Goal: Information Seeking & Learning: Learn about a topic

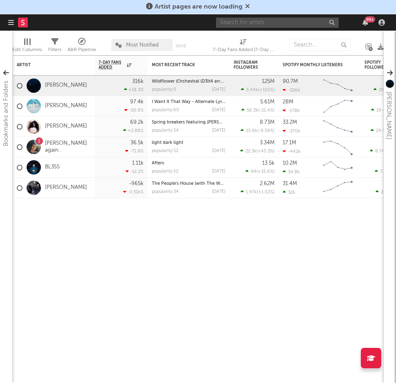
click at [301, 25] on input "text" at bounding box center [277, 23] width 123 height 10
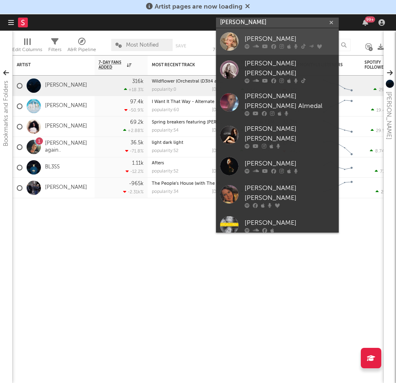
type input "anne mar"
click at [300, 40] on div "Anne-Marie" at bounding box center [290, 39] width 90 height 10
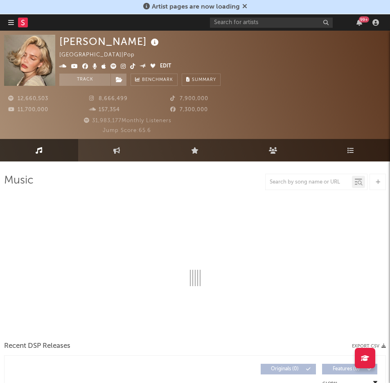
select select "6m"
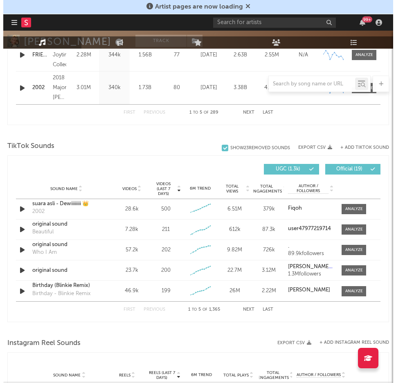
scroll to position [541, 0]
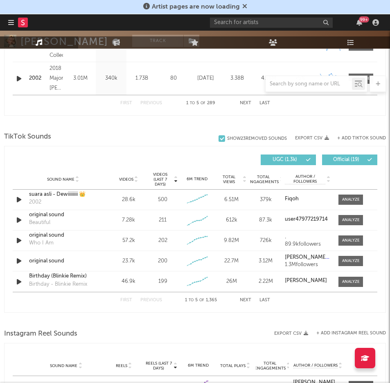
click at [352, 137] on button "+ Add TikTok Sound" at bounding box center [361, 138] width 49 height 4
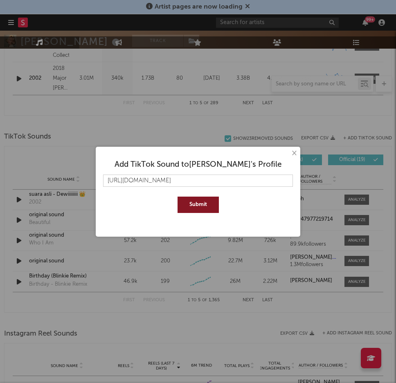
scroll to position [0, 38]
type input "https://www.tiktok.com/music/original-sound-7539196366192347926?lang=en"
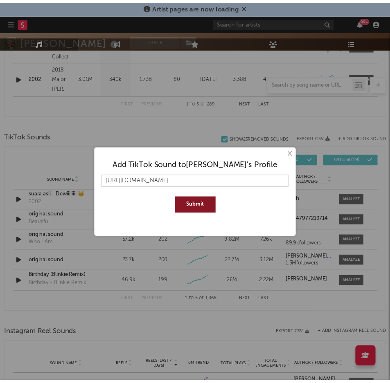
scroll to position [0, 0]
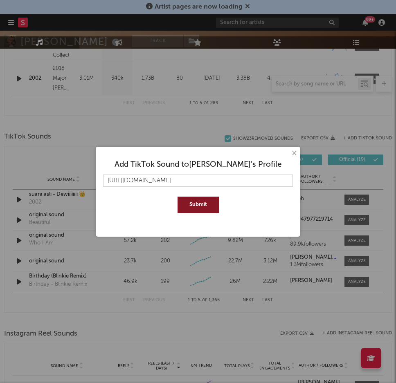
click at [207, 200] on button "Submit" at bounding box center [198, 205] width 41 height 16
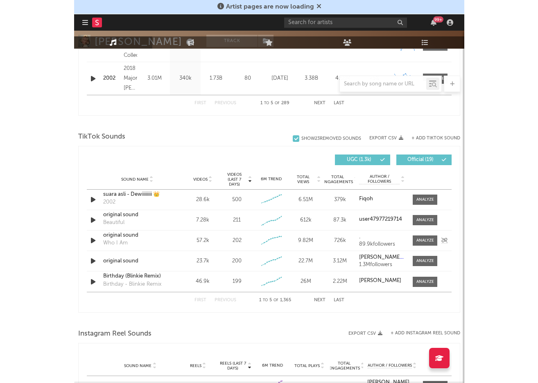
scroll to position [492, 0]
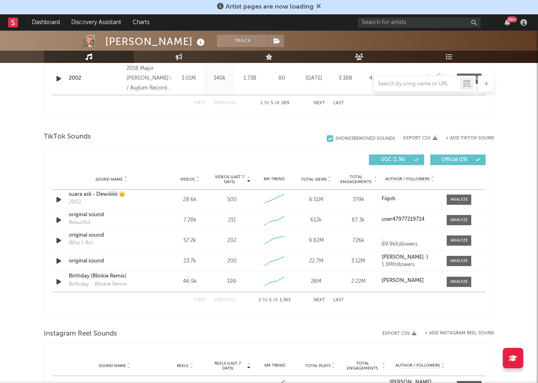
click at [396, 155] on button "Official ( 19 )" at bounding box center [457, 160] width 55 height 11
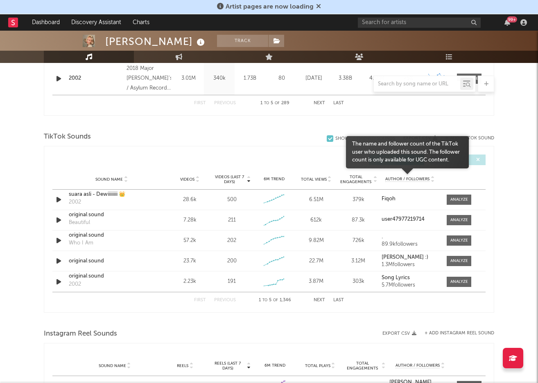
click at [396, 177] on span "Author / Followers" at bounding box center [407, 179] width 44 height 5
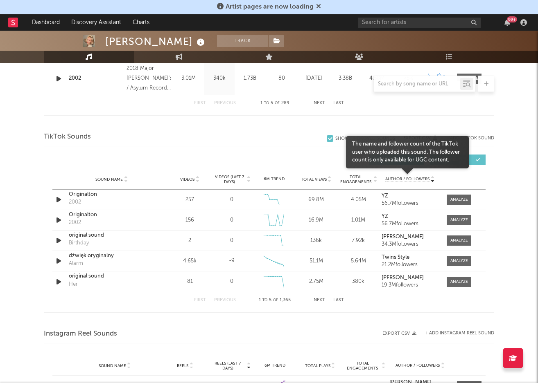
click at [396, 177] on span "Author / Followers" at bounding box center [407, 179] width 44 height 5
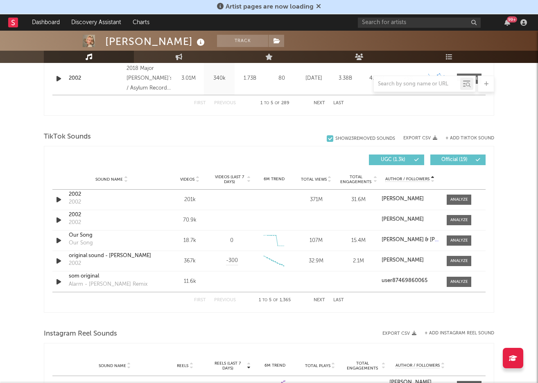
click at [319, 298] on button "Next" at bounding box center [318, 300] width 11 height 4
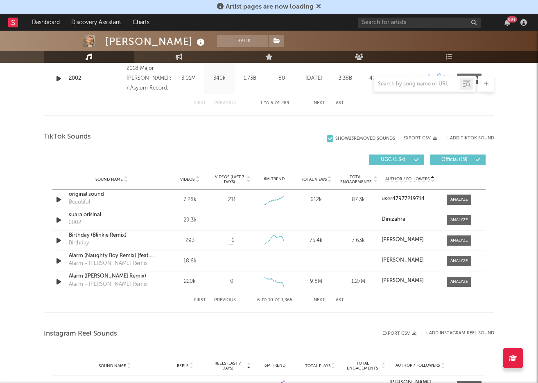
click at [328, 138] on div at bounding box center [329, 138] width 7 height 7
click at [326, 138] on input "Show 23 Removed Sounds" at bounding box center [326, 139] width 0 height 8
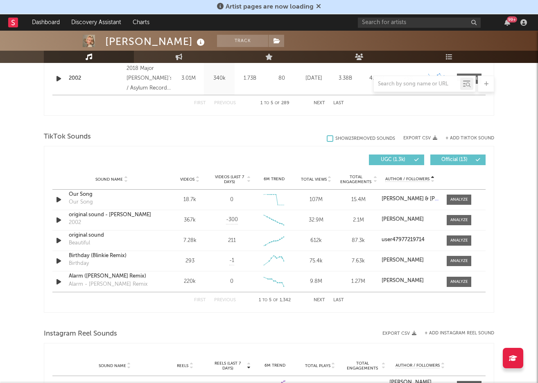
click at [328, 138] on div at bounding box center [329, 138] width 7 height 7
click at [326, 138] on input "Show 23 Removed Sounds" at bounding box center [326, 139] width 0 height 8
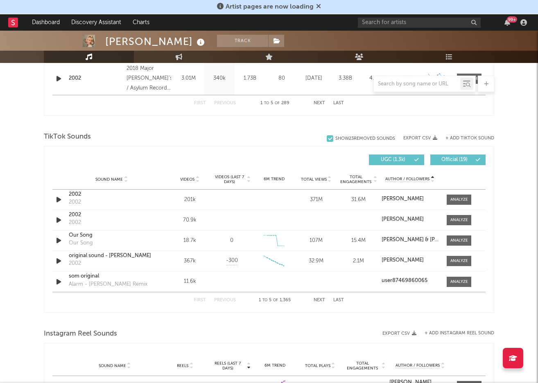
click at [328, 138] on div at bounding box center [329, 138] width 7 height 7
click at [326, 138] on input "Show 23 Removed Sounds" at bounding box center [326, 139] width 0 height 8
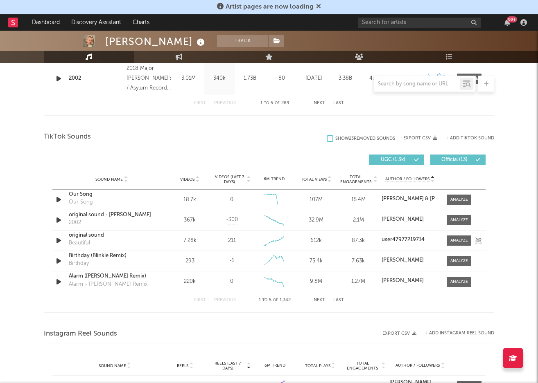
click at [53, 238] on div at bounding box center [59, 241] width 14 height 10
click at [313, 302] on div "First Previous 1 to 5 of 1,342 Next Last" at bounding box center [269, 300] width 150 height 16
click at [315, 300] on button "Next" at bounding box center [318, 300] width 11 height 4
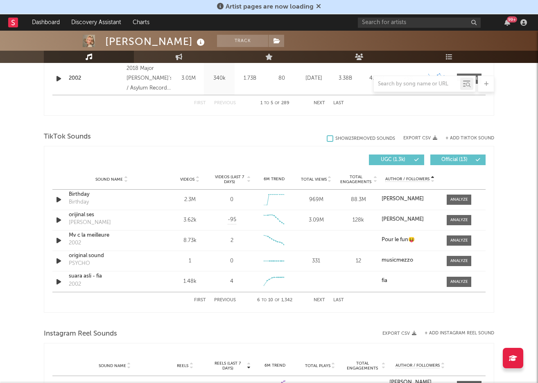
click at [315, 300] on button "Next" at bounding box center [318, 300] width 11 height 4
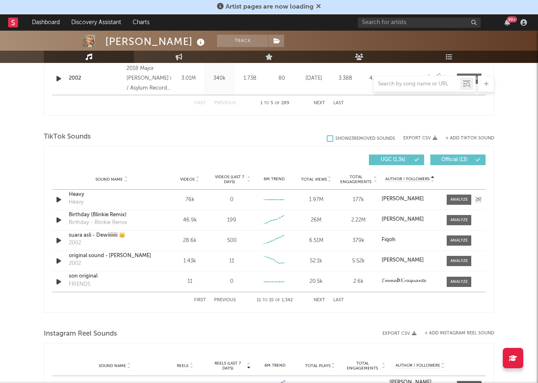
click at [396, 198] on strong "ANNEMARIE" at bounding box center [402, 198] width 42 height 5
click at [396, 84] on input "text" at bounding box center [416, 84] width 86 height 7
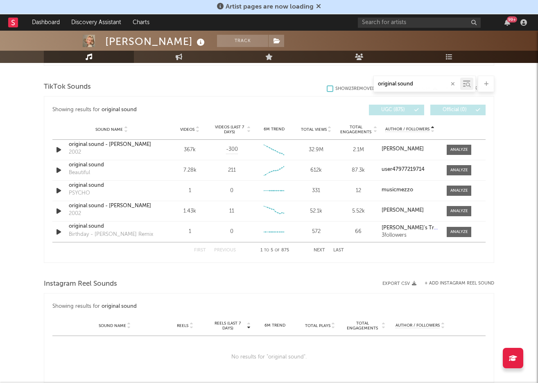
scroll to position [410, 0]
click at [315, 251] on button "Next" at bounding box center [318, 251] width 11 height 4
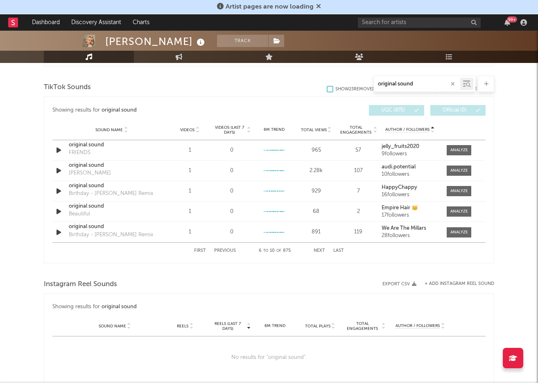
click at [315, 251] on button "Next" at bounding box center [318, 251] width 11 height 4
click at [315, 252] on button "Next" at bounding box center [318, 251] width 11 height 4
click at [315, 250] on button "Next" at bounding box center [318, 251] width 11 height 4
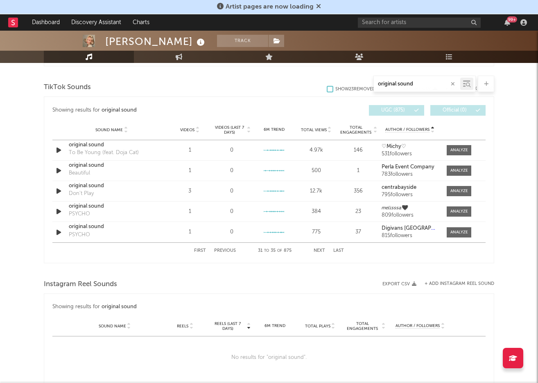
click at [315, 250] on button "Next" at bounding box center [318, 251] width 11 height 4
click at [316, 249] on button "Next" at bounding box center [318, 251] width 11 height 4
click at [318, 249] on button "Next" at bounding box center [318, 251] width 11 height 4
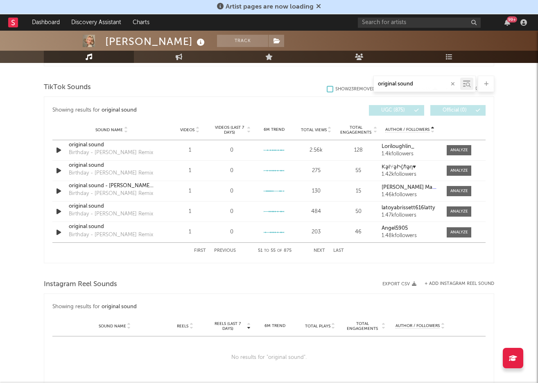
click at [318, 248] on div "First Previous 51 to 55 of 875 Next Last" at bounding box center [269, 251] width 150 height 16
click at [318, 249] on button "Next" at bounding box center [318, 251] width 11 height 4
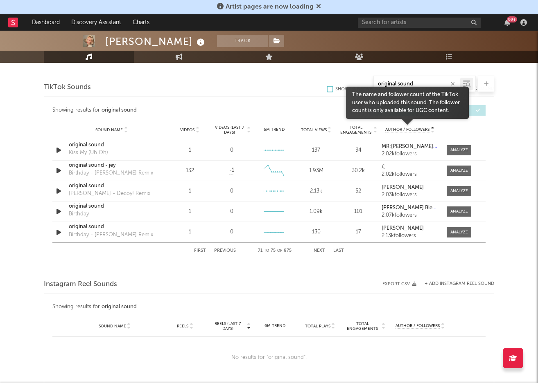
click at [396, 126] on div at bounding box center [407, 125] width 123 height 13
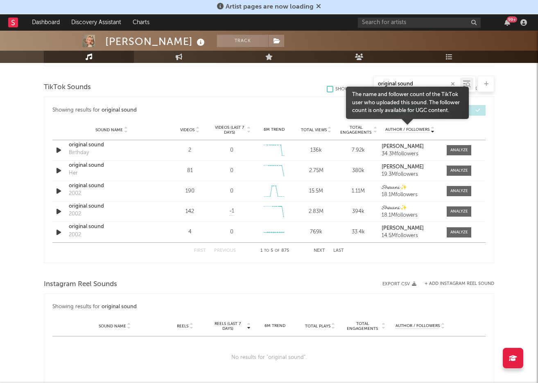
click at [396, 127] on span "Author / Followers" at bounding box center [407, 129] width 44 height 5
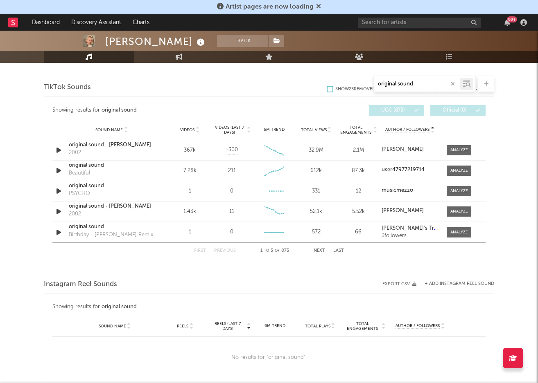
click at [320, 245] on div "First Previous 1 to 5 of 875 Next Last" at bounding box center [269, 251] width 150 height 16
click at [319, 250] on button "Next" at bounding box center [318, 251] width 11 height 4
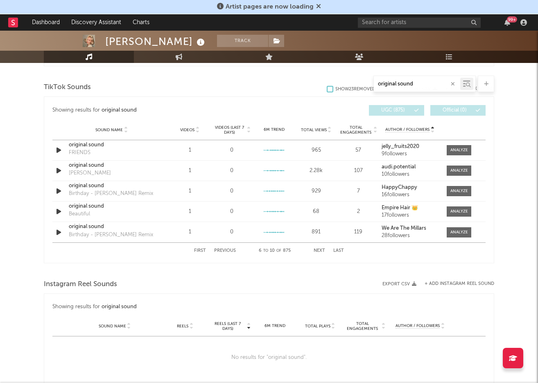
click at [322, 251] on button "Next" at bounding box center [318, 251] width 11 height 4
click at [325, 247] on div "First Previous 11 to 15 of 875 Next Last" at bounding box center [269, 251] width 150 height 16
click at [317, 248] on div "First Previous 11 to 15 of 875 Next Last" at bounding box center [269, 251] width 150 height 16
click at [327, 86] on div "original sound" at bounding box center [269, 84] width 450 height 16
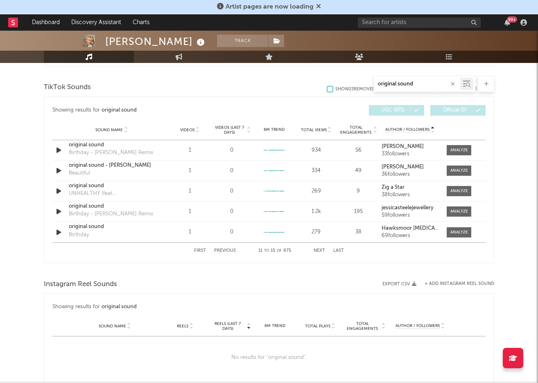
click at [327, 88] on div "original sound" at bounding box center [269, 84] width 450 height 16
click at [396, 82] on input "original sound" at bounding box center [416, 84] width 86 height 7
click at [396, 81] on input "original sound" at bounding box center [416, 84] width 86 height 7
click at [381, 85] on input "original sound" at bounding box center [416, 84] width 86 height 7
click at [396, 83] on input "Original sound" at bounding box center [416, 84] width 86 height 7
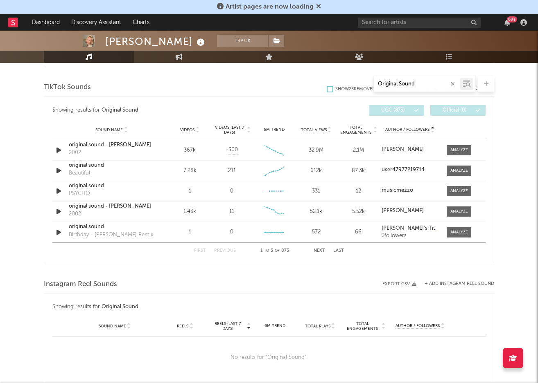
click at [396, 126] on div "Anne-Marie Track United Kingdom | Pop Edit Track Benchmark Summary 12,660,503 8…" at bounding box center [269, 91] width 538 height 942
click at [396, 81] on input "Original Sound" at bounding box center [416, 84] width 86 height 7
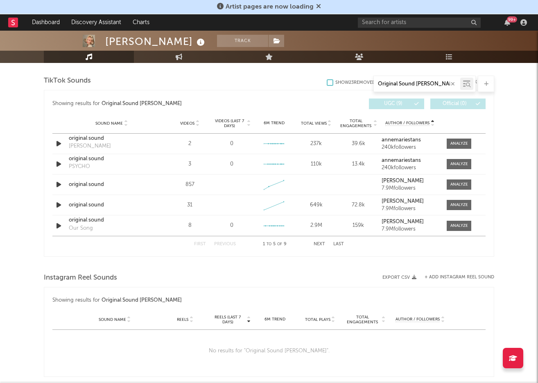
type input "Original Sound ANNEMARIE"
click at [396, 146] on div "Anne-Marie Track United Kingdom | Pop Edit Track Benchmark Summary 12,660,503 8…" at bounding box center [269, 88] width 538 height 936
click at [57, 184] on icon "button" at bounding box center [58, 185] width 9 height 10
click at [57, 184] on icon "button" at bounding box center [58, 185] width 8 height 10
click at [57, 184] on icon "button" at bounding box center [58, 185] width 9 height 10
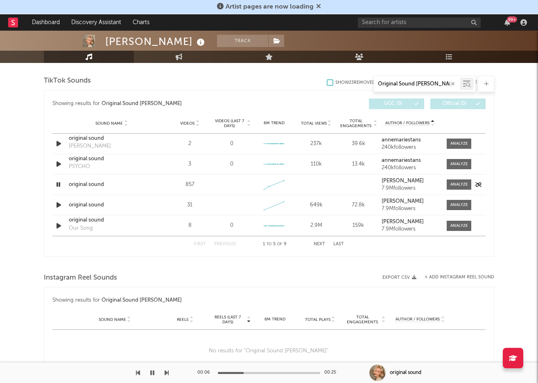
click at [57, 184] on icon "button" at bounding box center [58, 185] width 8 height 10
click at [57, 184] on icon "button" at bounding box center [58, 185] width 9 height 10
drag, startPoint x: 236, startPoint y: 372, endPoint x: 130, endPoint y: 369, distance: 105.2
click at [130, 369] on div "00:04 00:25 original sound" at bounding box center [269, 373] width 538 height 20
click at [140, 370] on div at bounding box center [84, 373] width 169 height 20
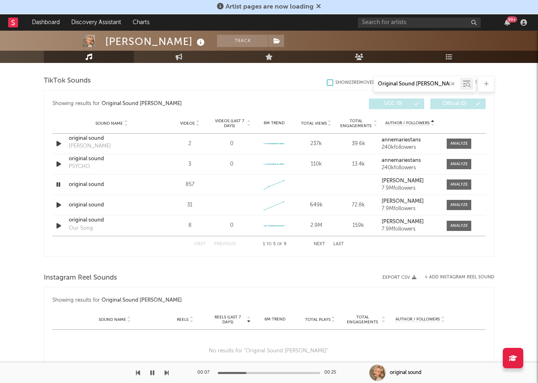
click at [137, 374] on icon "button" at bounding box center [138, 373] width 4 height 7
click at [166, 371] on icon "button" at bounding box center [166, 373] width 4 height 7
click at [152, 374] on icon "button" at bounding box center [152, 373] width 4 height 7
click at [60, 205] on icon "button" at bounding box center [58, 205] width 9 height 10
click at [60, 205] on icon "button" at bounding box center [58, 205] width 8 height 10
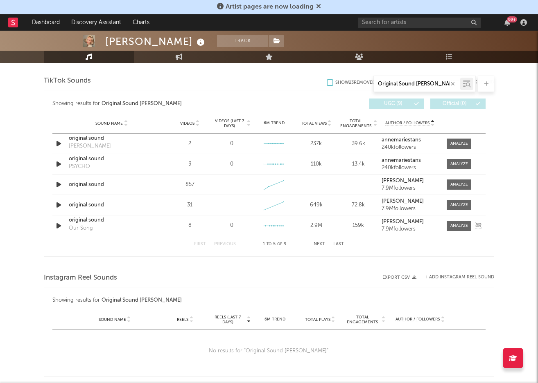
click at [60, 221] on icon "button" at bounding box center [58, 226] width 9 height 10
click at [60, 221] on icon "button" at bounding box center [58, 226] width 8 height 10
click at [58, 185] on icon "button" at bounding box center [58, 185] width 9 height 10
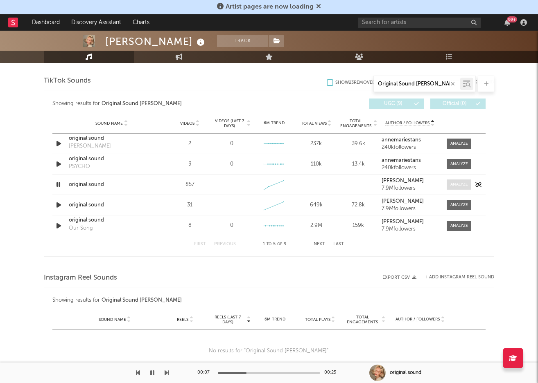
click at [396, 180] on span at bounding box center [458, 185] width 25 height 10
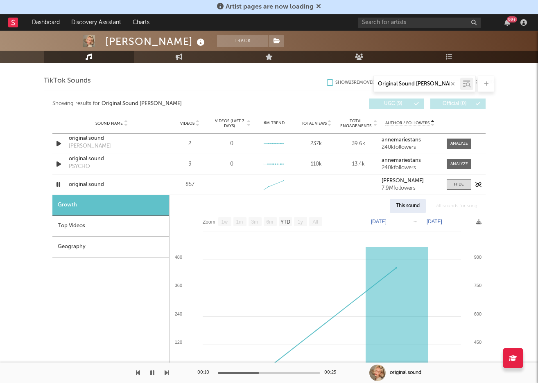
click at [60, 183] on icon "button" at bounding box center [58, 185] width 8 height 10
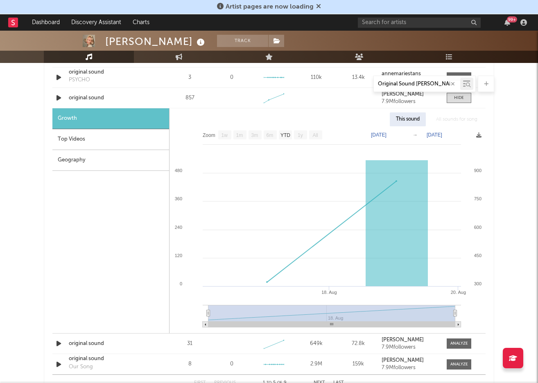
scroll to position [499, 0]
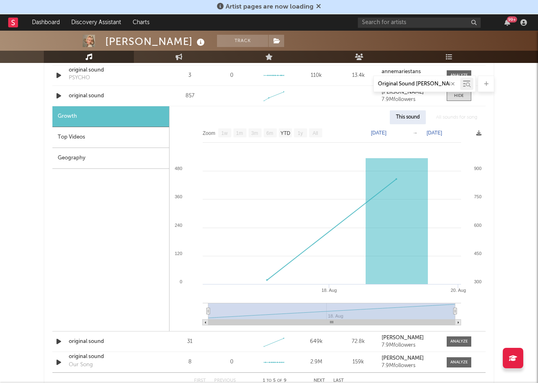
select select "Zoom"
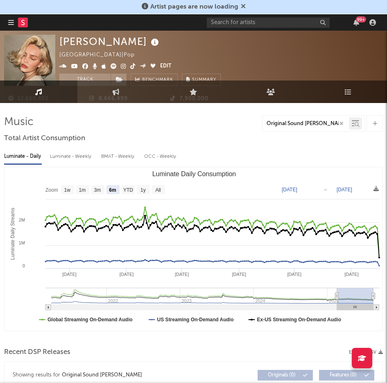
scroll to position [0, 0]
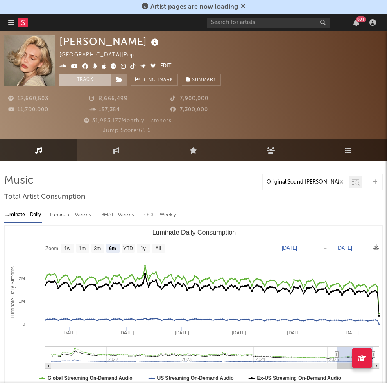
click at [84, 81] on button "Track" at bounding box center [84, 80] width 51 height 12
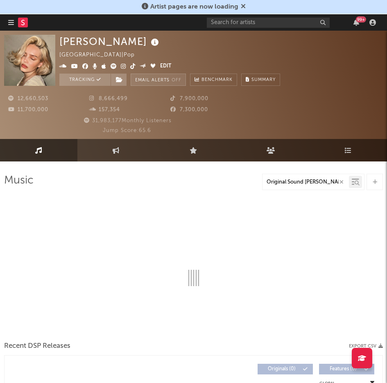
click at [166, 80] on button "Email Alerts Off" at bounding box center [157, 80] width 55 height 12
select select "6m"
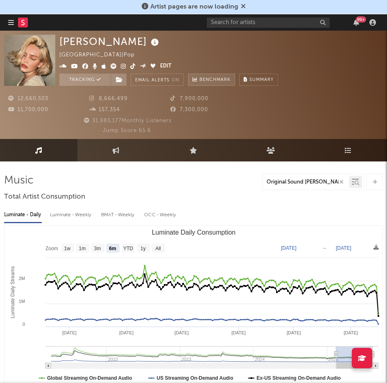
click at [208, 80] on span "Benchmark" at bounding box center [214, 80] width 31 height 10
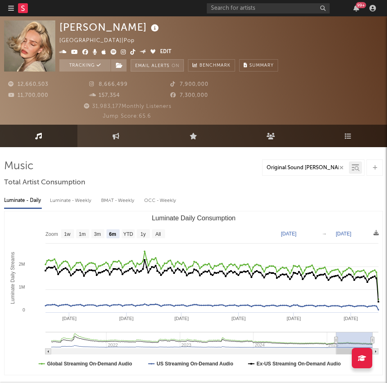
click at [158, 66] on button "Email Alerts On" at bounding box center [156, 65] width 53 height 12
click at [158, 65] on button "Email Alerts Off" at bounding box center [157, 65] width 55 height 12
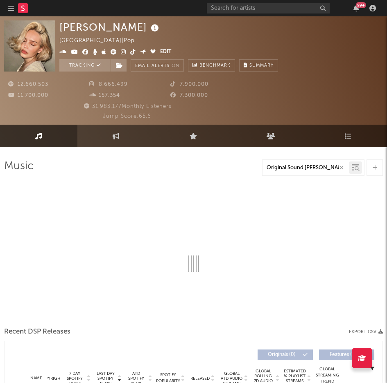
select select "6m"
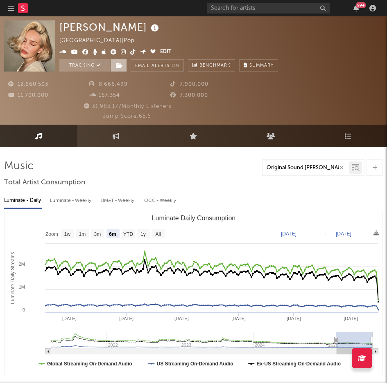
click at [117, 70] on span at bounding box center [118, 65] width 16 height 12
click at [314, 75] on div "12,660,503 8,666,499 7,900,000 11,700,000 157,354 7,300,000 31,983,177 Monthly …" at bounding box center [193, 96] width 378 height 49
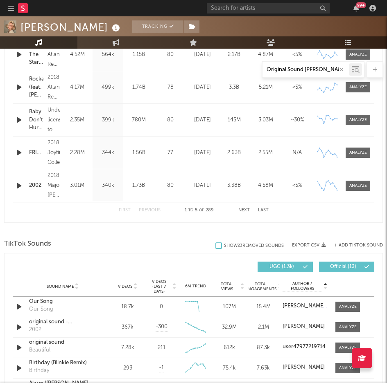
scroll to position [794, 0]
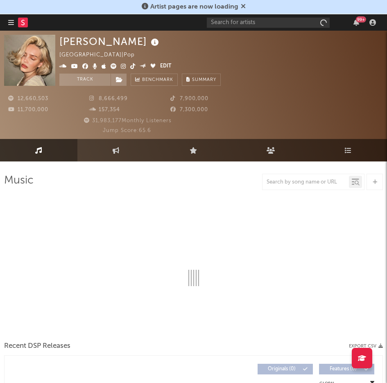
select select "6m"
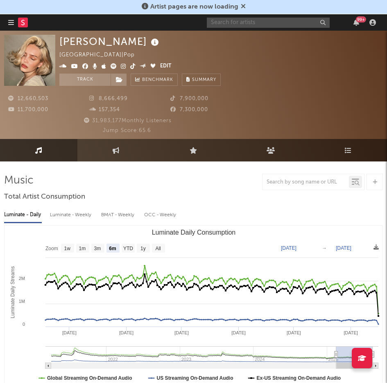
click at [258, 22] on input "text" at bounding box center [268, 23] width 123 height 10
type input "o"
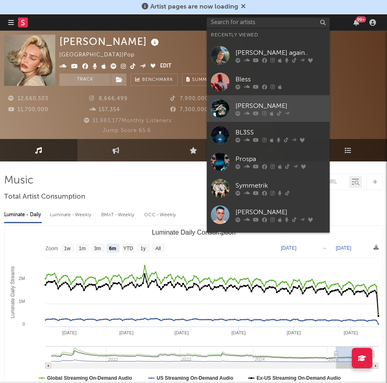
click at [287, 105] on div "Omar+" at bounding box center [280, 106] width 90 height 10
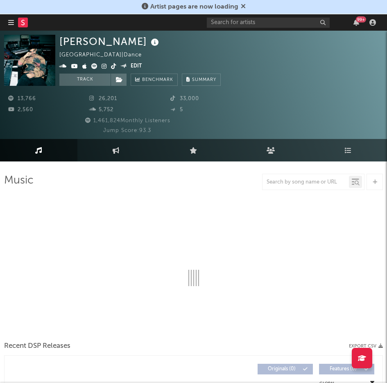
select select "6m"
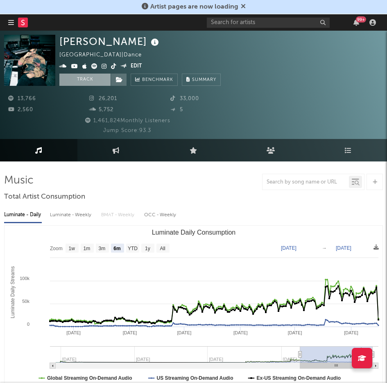
click at [96, 78] on button "Track" at bounding box center [84, 80] width 51 height 12
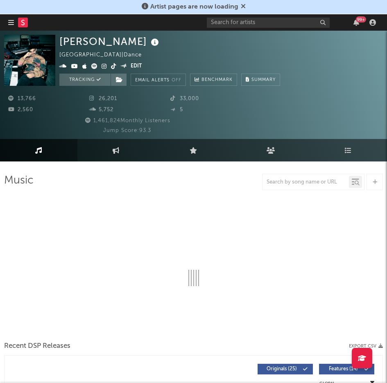
select select "6m"
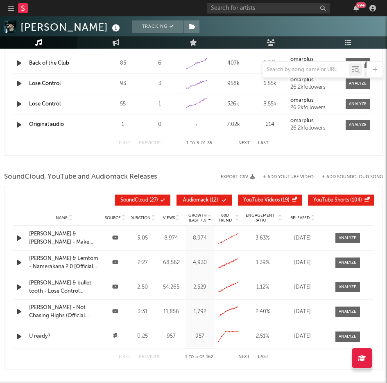
scroll to position [918, 0]
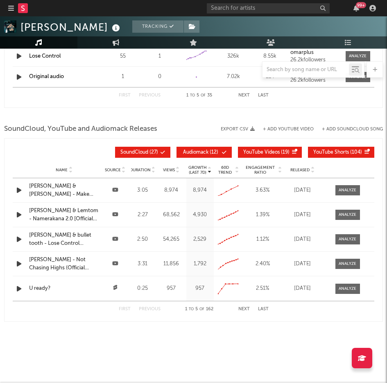
click at [200, 148] on button "Audiomack ( 12 )" at bounding box center [203, 152] width 55 height 11
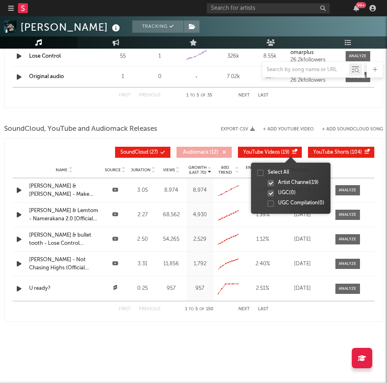
click at [289, 151] on div at bounding box center [292, 152] width 7 height 5
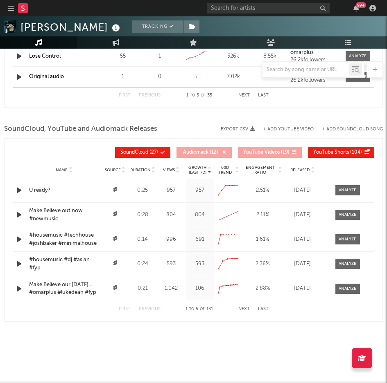
click at [337, 154] on span "YouTube Shorts" at bounding box center [331, 152] width 36 height 5
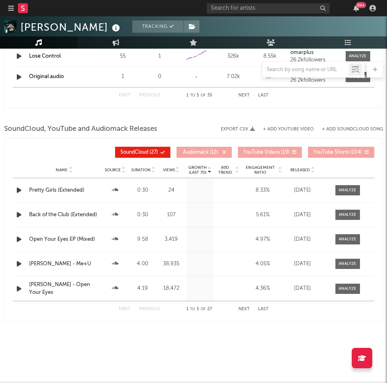
click at [238, 310] on button "Next" at bounding box center [243, 309] width 11 height 4
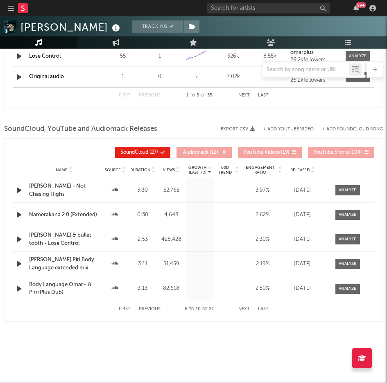
click at [238, 310] on button "Next" at bounding box center [243, 309] width 11 height 4
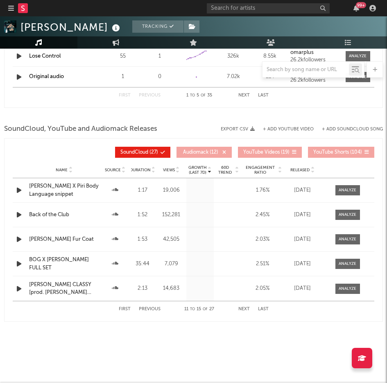
click at [238, 310] on button "Next" at bounding box center [243, 309] width 11 height 4
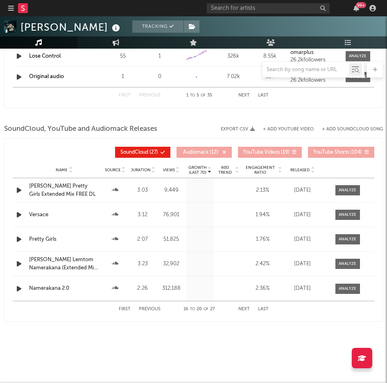
click at [238, 310] on button "Next" at bounding box center [243, 309] width 11 height 4
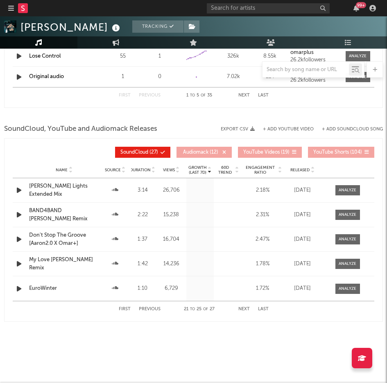
click at [238, 310] on button "Next" at bounding box center [243, 309] width 11 height 4
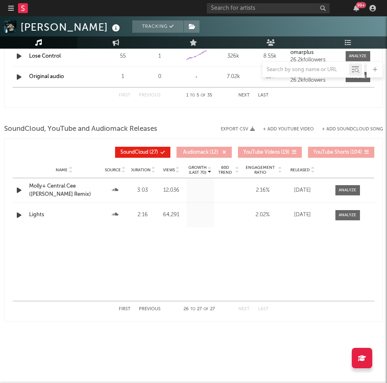
click at [144, 311] on button "Previous" at bounding box center [150, 309] width 22 height 4
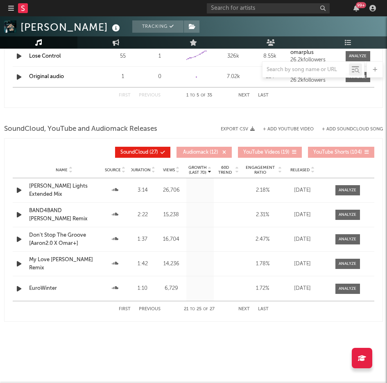
click at [144, 310] on button "Previous" at bounding box center [150, 309] width 22 height 4
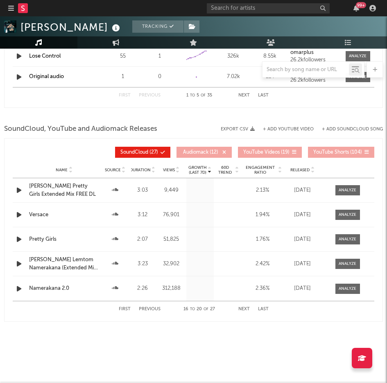
click at [150, 307] on button "Previous" at bounding box center [150, 309] width 22 height 4
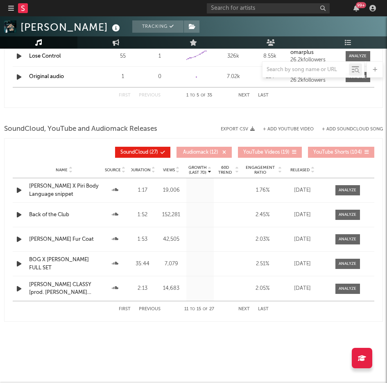
click at [150, 307] on button "Previous" at bounding box center [150, 309] width 22 height 4
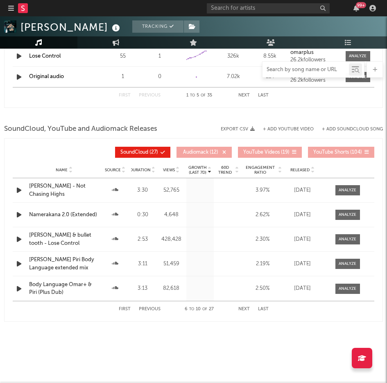
click at [287, 70] on input "text" at bounding box center [305, 70] width 86 height 7
type input "make"
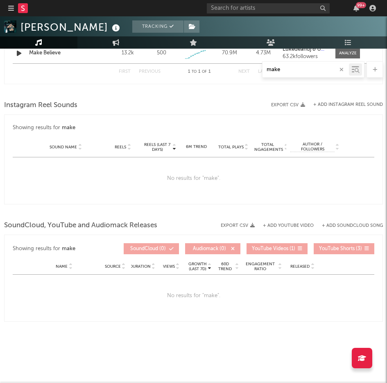
scroll to position [542, 0]
drag, startPoint x: 284, startPoint y: 70, endPoint x: 152, endPoint y: 43, distance: 135.0
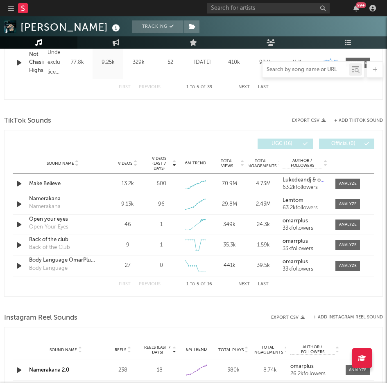
scroll to position [918, 0]
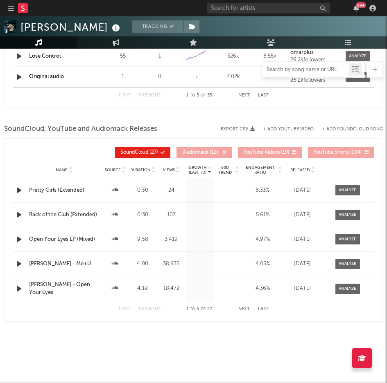
click at [363, 129] on button "+ Add SoundCloud Song" at bounding box center [352, 129] width 61 height 4
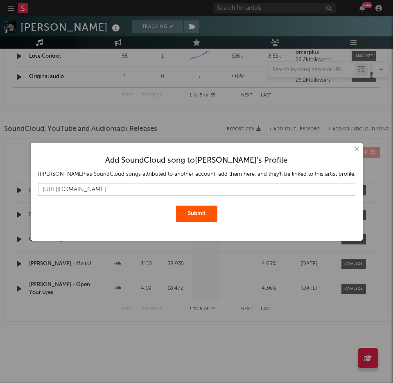
click at [202, 216] on button "Submit" at bounding box center [196, 214] width 41 height 16
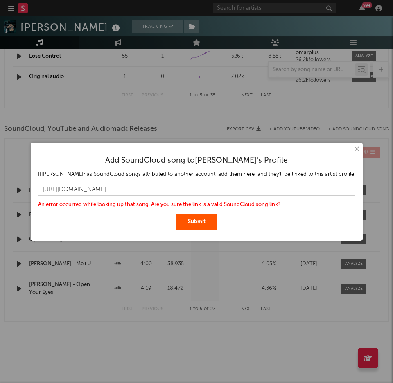
click at [202, 216] on button "Submit" at bounding box center [196, 222] width 41 height 16
click at [216, 187] on input "https://soundcloud.com/omarplus/make-believe" at bounding box center [196, 190] width 317 height 12
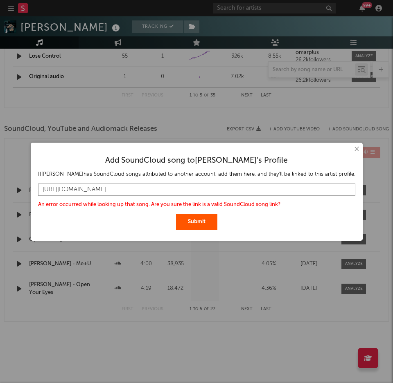
paste input "on.soundcloud.com/9PMWlBbzbhikImS3fN"
type input "https://on.soundcloud.com/9PMWlBbzbhikImS3fN"
click at [191, 220] on button "Submit" at bounding box center [196, 222] width 41 height 16
click at [351, 152] on button "×" at bounding box center [355, 149] width 9 height 9
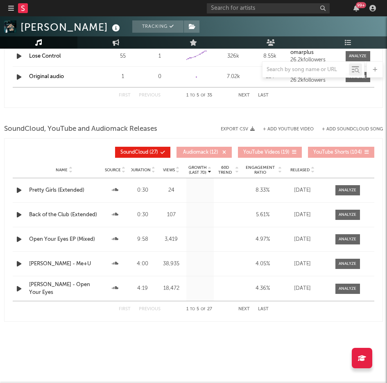
click at [304, 169] on span "Released" at bounding box center [299, 170] width 19 height 5
click at [306, 168] on span "Released" at bounding box center [299, 170] width 19 height 5
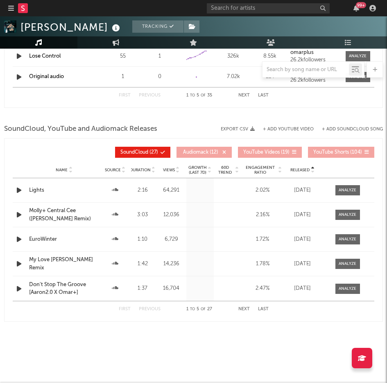
click at [307, 168] on span "Released" at bounding box center [299, 170] width 19 height 5
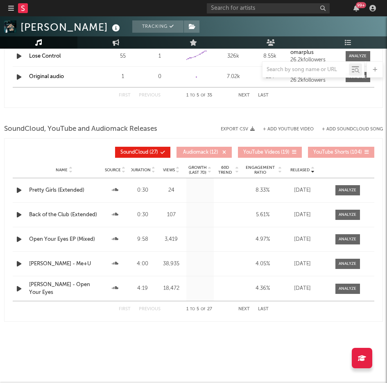
click at [202, 150] on span "Audiomack" at bounding box center [195, 152] width 25 height 5
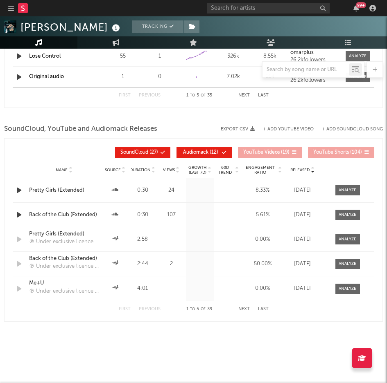
click at [202, 150] on span "Audiomack" at bounding box center [195, 152] width 25 height 5
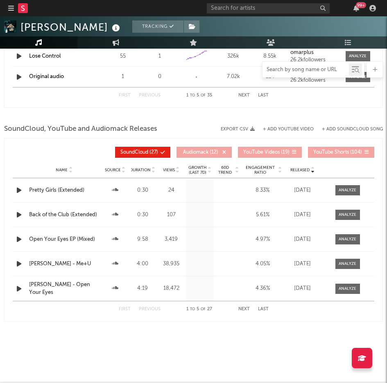
click at [322, 71] on input "text" at bounding box center [305, 70] width 86 height 7
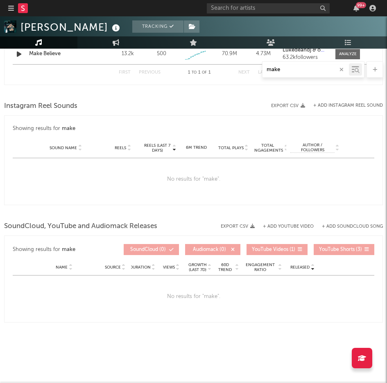
scroll to position [542, 0]
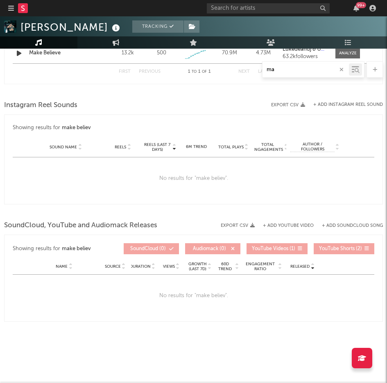
type input "m"
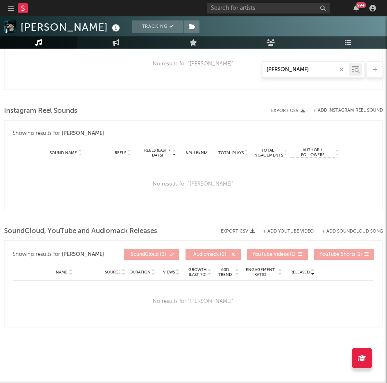
scroll to position [548, 0]
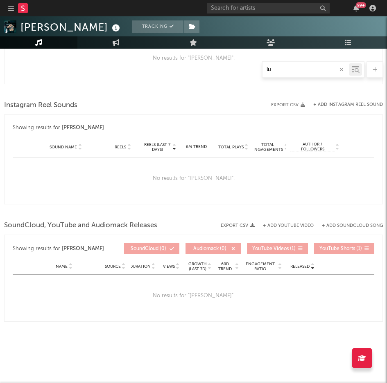
type input "l"
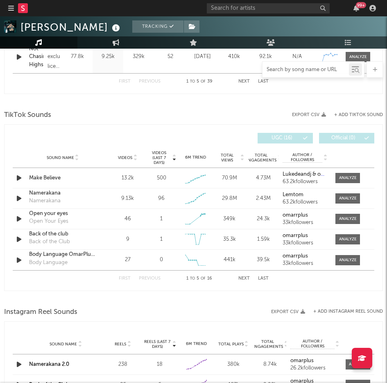
scroll to position [918, 0]
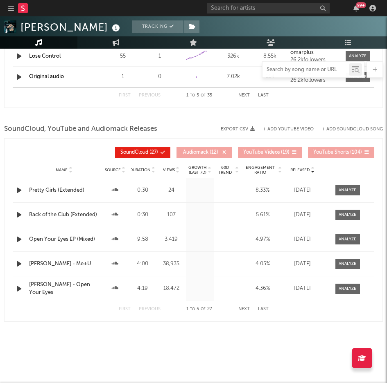
click at [238, 308] on button "Next" at bounding box center [243, 309] width 11 height 4
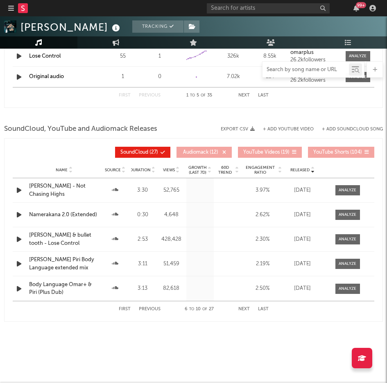
click at [238, 309] on button "Next" at bounding box center [243, 309] width 11 height 4
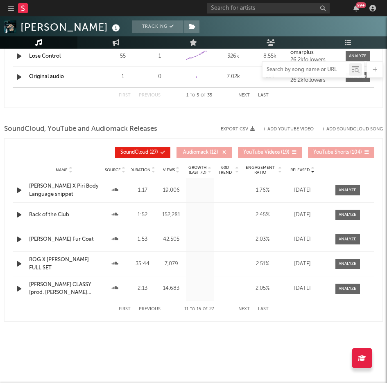
click at [238, 310] on button "Next" at bounding box center [243, 309] width 11 height 4
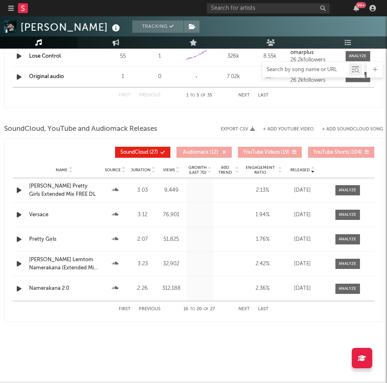
click at [340, 128] on button "+ Add SoundCloud Song" at bounding box center [352, 129] width 61 height 4
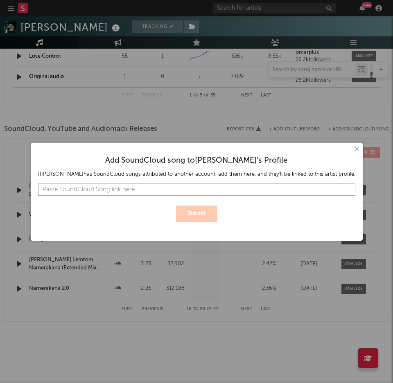
paste input "https://soundcloud.com/omarplus/make-believe"
type input "https://soundcloud.com/omarplus/make-believe"
click at [199, 213] on button "Submit" at bounding box center [196, 214] width 41 height 16
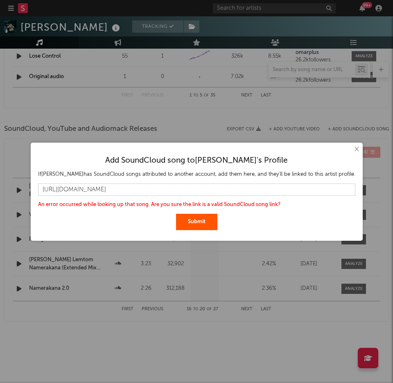
click at [337, 148] on div "Add SoundCloud song to Omar+ 's Profile If Omar+ has SoundCloud songs attribute…" at bounding box center [197, 190] width 324 height 87
drag, startPoint x: 348, startPoint y: 146, endPoint x: 342, endPoint y: 147, distance: 5.5
click at [342, 147] on div "× Add SoundCloud song to Omar+ 's Profile If Omar+ has SoundCloud songs attribu…" at bounding box center [197, 192] width 332 height 98
click at [351, 148] on button "×" at bounding box center [355, 149] width 9 height 9
click at [351, 146] on button "×" at bounding box center [355, 149] width 9 height 9
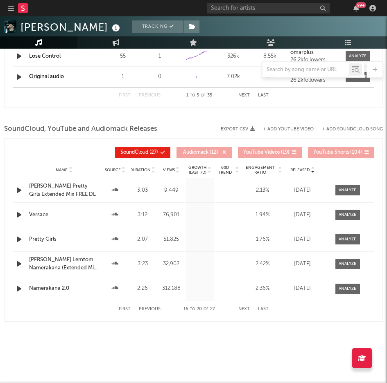
click at [204, 121] on div at bounding box center [193, 116] width 378 height 12
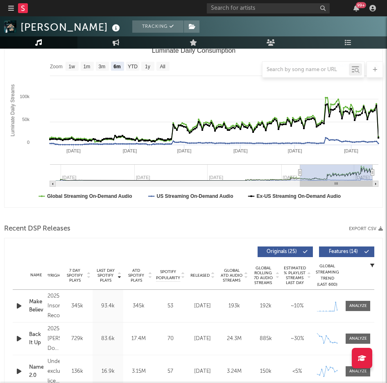
scroll to position [43, 0]
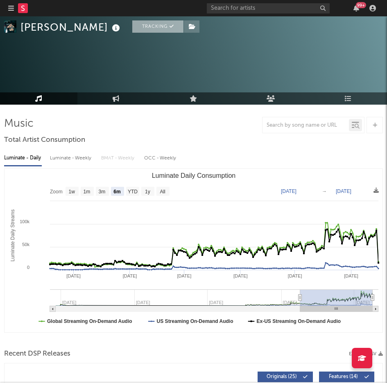
click at [132, 28] on button "Tracking" at bounding box center [157, 26] width 51 height 12
click at [132, 28] on button "Track" at bounding box center [157, 26] width 51 height 12
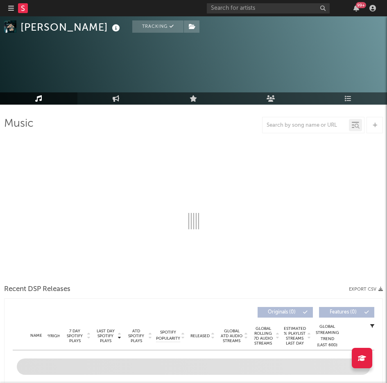
scroll to position [0, 0]
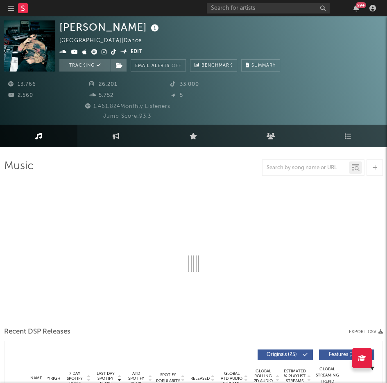
select select "6m"
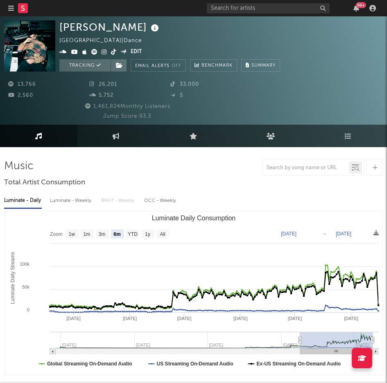
click at [196, 47] on div "Omar+ United Kingdom | Dance Edit Tracking Email Alerts Off Benchmark Summary" at bounding box center [169, 45] width 220 height 51
click at [171, 65] on button "Email Alerts Off" at bounding box center [157, 65] width 55 height 12
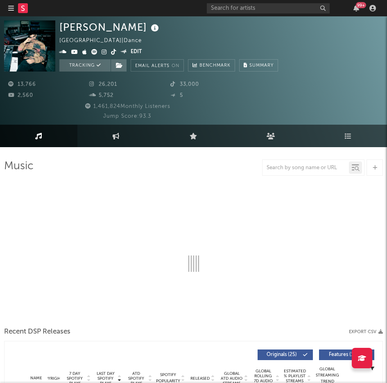
select select "6m"
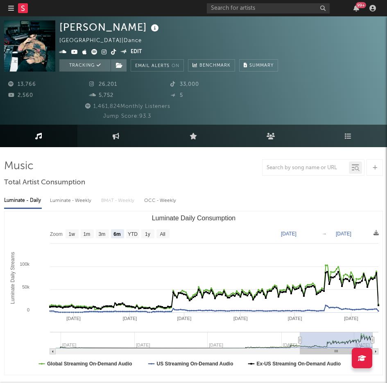
click at [223, 38] on div "Omar+ United Kingdom | Dance Edit Tracking Email Alerts On Benchmark Summary" at bounding box center [168, 45] width 218 height 51
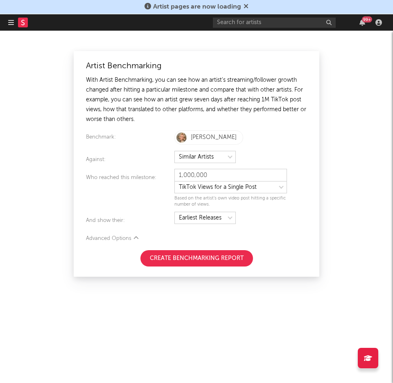
click at [244, 5] on icon at bounding box center [245, 6] width 5 height 7
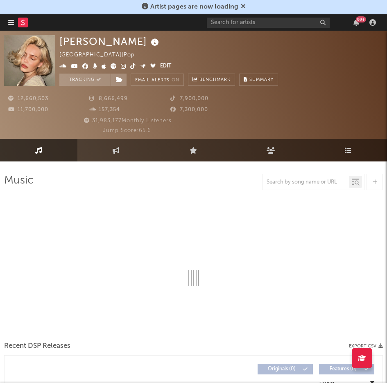
select select "6m"
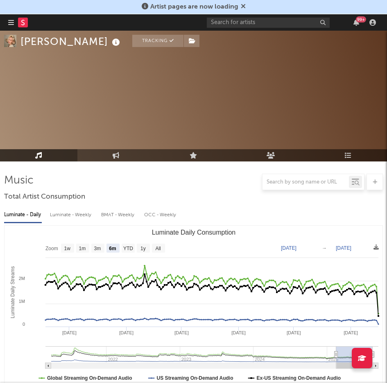
scroll to position [518, 0]
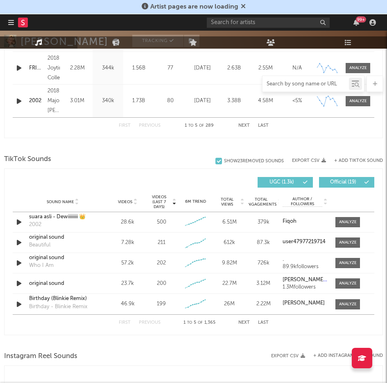
click at [288, 86] on input "text" at bounding box center [305, 84] width 86 height 7
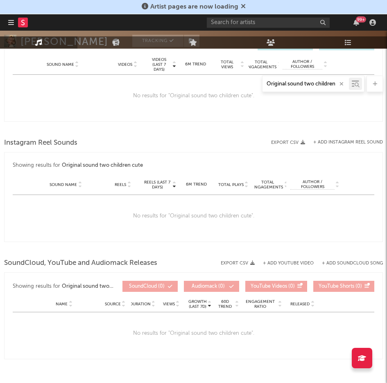
scroll to position [0, 0]
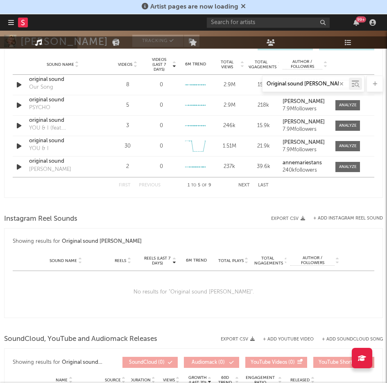
type input "Original sound ANNEMARIE"
click at [299, 185] on div "First Previous 1 to 5 of 9 Next Last" at bounding box center [193, 185] width 361 height 16
click at [19, 86] on div "Original sound ANNEMARIE" at bounding box center [193, 84] width 378 height 16
click at [243, 185] on button "Next" at bounding box center [243, 185] width 11 height 4
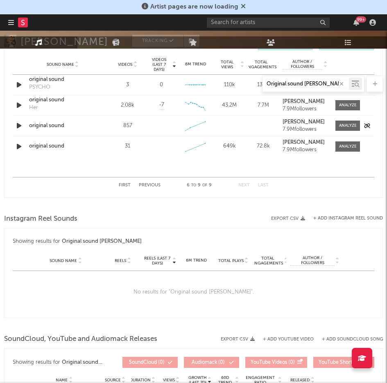
click at [18, 124] on icon "button" at bounding box center [19, 126] width 9 height 10
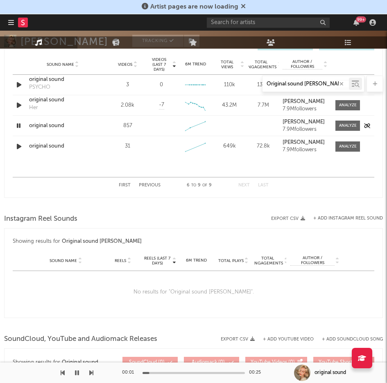
click at [18, 124] on icon "button" at bounding box center [19, 126] width 8 height 10
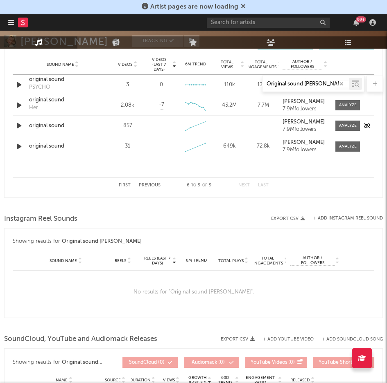
click at [21, 124] on icon "button" at bounding box center [19, 126] width 9 height 10
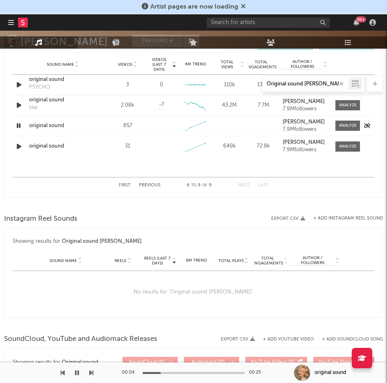
click at [21, 124] on icon "button" at bounding box center [19, 126] width 8 height 10
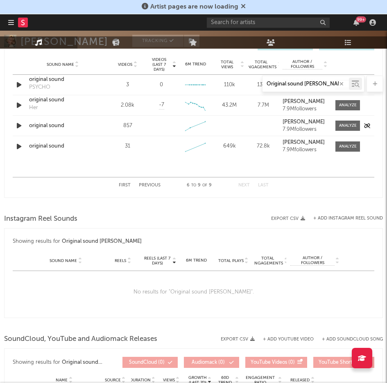
click at [64, 123] on div "original sound" at bounding box center [62, 126] width 67 height 8
click at [197, 126] on icon at bounding box center [195, 126] width 20 height 9
click at [200, 130] on rect at bounding box center [195, 125] width 20 height 11
click at [347, 124] on div at bounding box center [348, 126] width 18 height 6
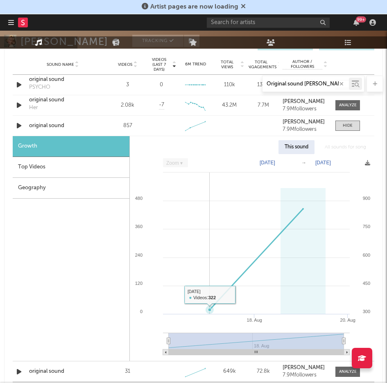
scroll to position [515, 0]
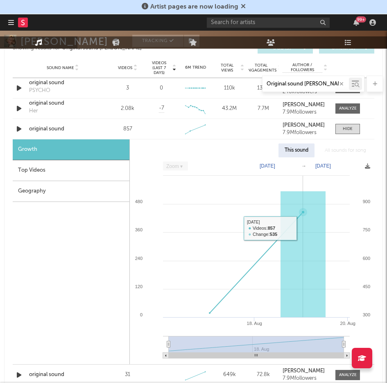
click at [301, 205] on rect at bounding box center [302, 254] width 45 height 126
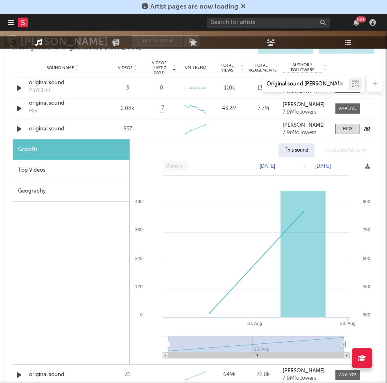
click at [232, 126] on div "Sound Name original sound Videos 857 Videos (last 7 days) Weekly Growth % 6M Tr…" at bounding box center [193, 129] width 361 height 20
click at [245, 6] on div "Artist pages are now loading" at bounding box center [193, 7] width 387 height 14
click at [219, 134] on div "Sound Name original sound Videos 857 Videos (last 7 days) Weekly Growth % 6M Tr…" at bounding box center [193, 129] width 361 height 20
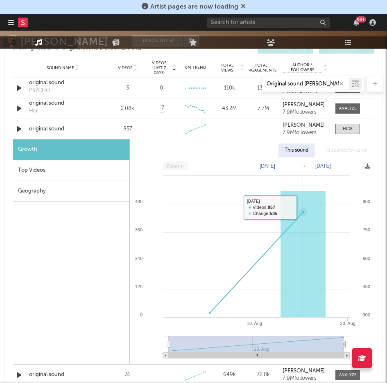
click at [290, 206] on rect at bounding box center [302, 254] width 45 height 126
click at [300, 209] on rect at bounding box center [302, 254] width 45 height 126
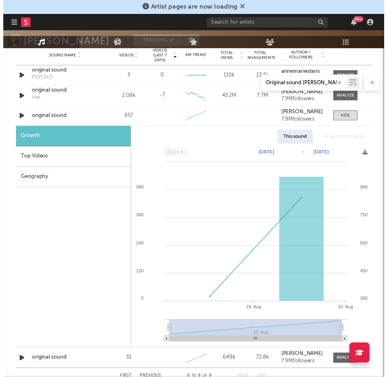
scroll to position [529, 0]
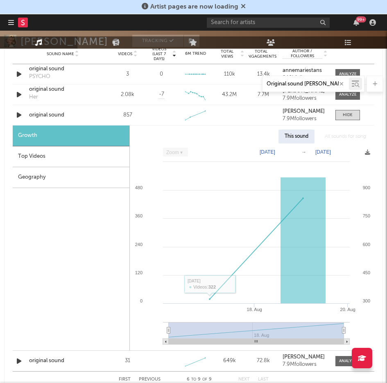
click at [75, 177] on div "Geography" at bounding box center [71, 177] width 117 height 21
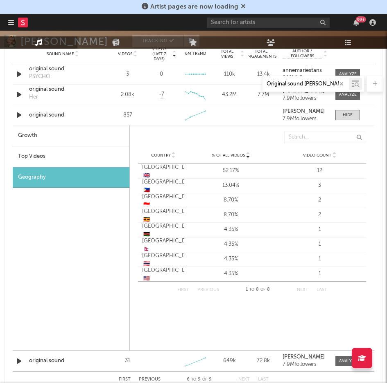
click at [297, 291] on button "Next" at bounding box center [302, 290] width 11 height 4
click at [302, 289] on button "Next" at bounding box center [302, 290] width 11 height 4
click at [302, 300] on div "% of all Videos Country % of all Videos Video Count Country % of all Videos Vid…" at bounding box center [252, 215] width 244 height 174
click at [301, 288] on button "Next" at bounding box center [302, 290] width 11 height 4
click at [96, 113] on div "Sound Name original sound" at bounding box center [62, 115] width 71 height 8
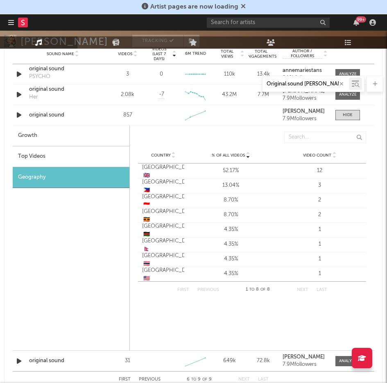
click at [87, 160] on div "Top Videos" at bounding box center [71, 156] width 117 height 21
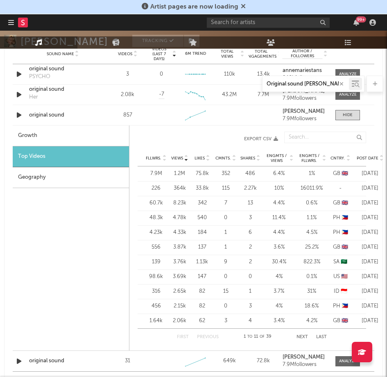
scroll to position [529, 2]
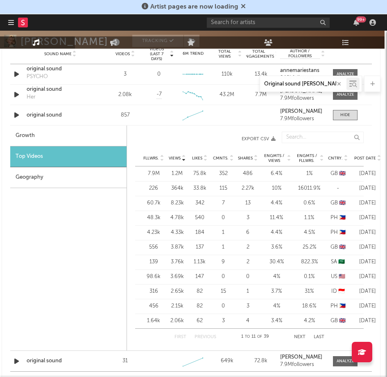
drag, startPoint x: 303, startPoint y: 173, endPoint x: 386, endPoint y: 178, distance: 83.6
click at [384, 178] on html "Artist pages are now loading Dashboard Discovery Assistant Charts 99 + Notifica…" at bounding box center [191, 81] width 387 height 1220
drag, startPoint x: 355, startPoint y: 171, endPoint x: 392, endPoint y: 169, distance: 37.3
click at [384, 169] on html "Artist pages are now loading Dashboard Discovery Assistant Charts 99 + Notifica…" at bounding box center [191, 81] width 387 height 1220
click at [232, 186] on div "115" at bounding box center [223, 188] width 20 height 8
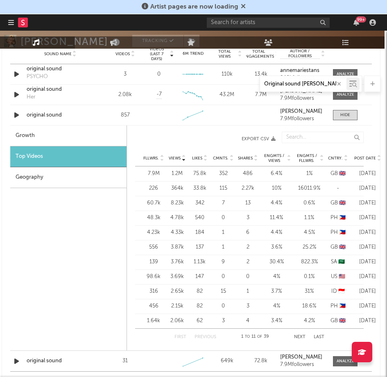
click at [59, 233] on div "Growth Top Videos Geography" at bounding box center [68, 238] width 117 height 225
click at [241, 7] on icon at bounding box center [243, 6] width 5 height 7
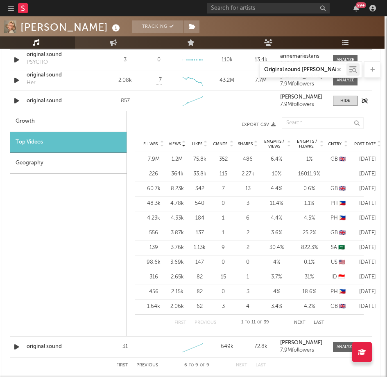
click at [14, 100] on icon "button" at bounding box center [16, 101] width 9 height 10
click at [12, 101] on icon "button" at bounding box center [16, 101] width 8 height 10
click at [69, 200] on div "Growth Top Videos Geography" at bounding box center [68, 223] width 117 height 225
